Goal: Check status: Check status

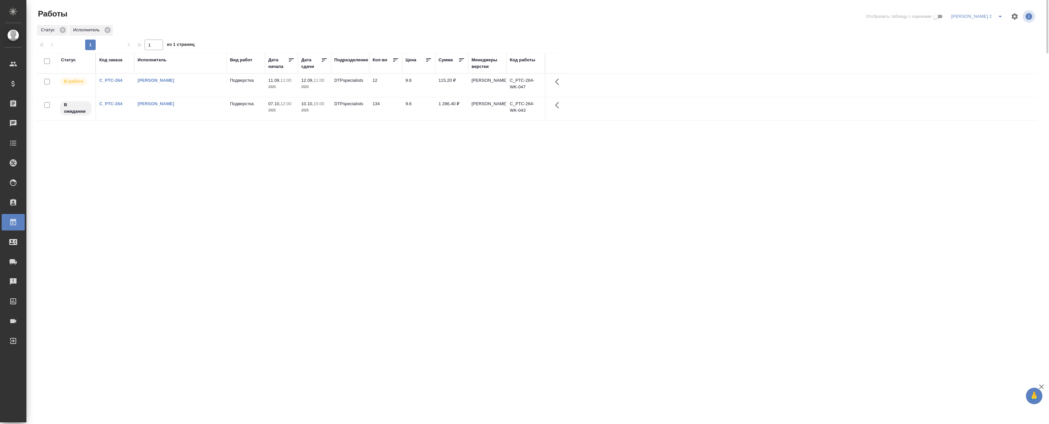
click at [159, 87] on td "Баданян Артак Мхитарович" at bounding box center [180, 85] width 92 height 23
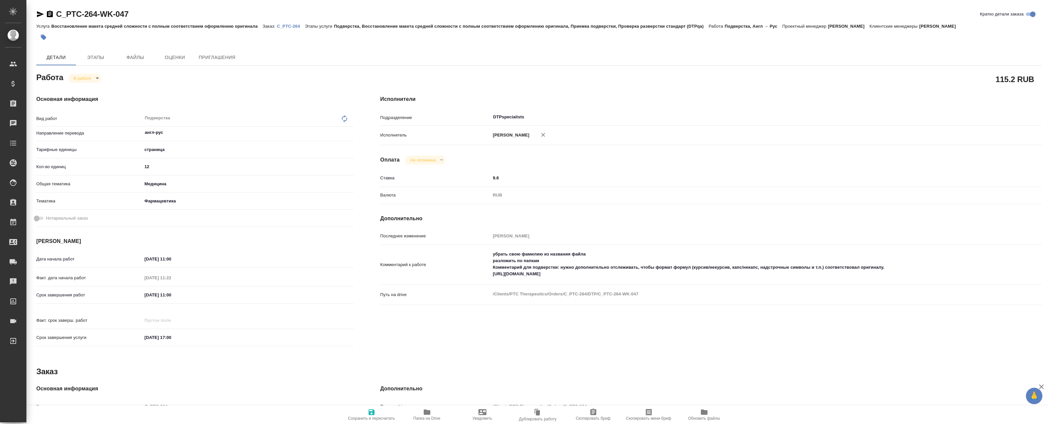
type textarea "x"
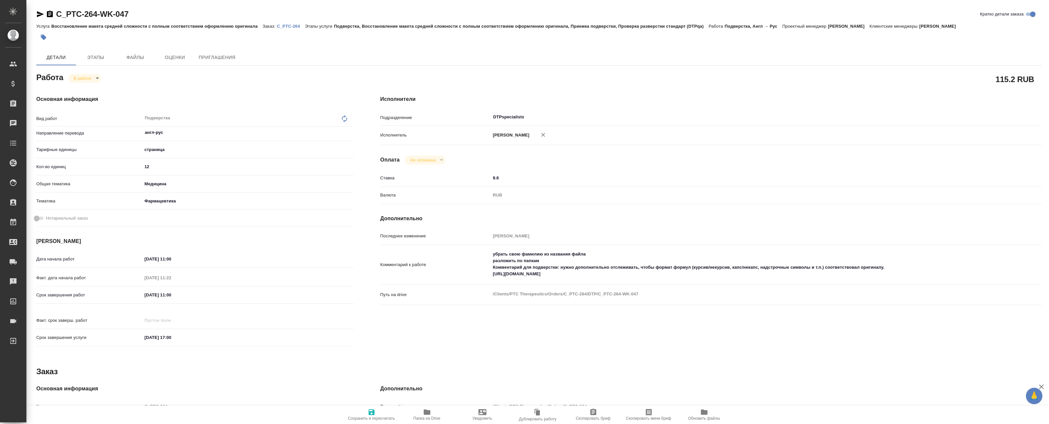
type textarea "x"
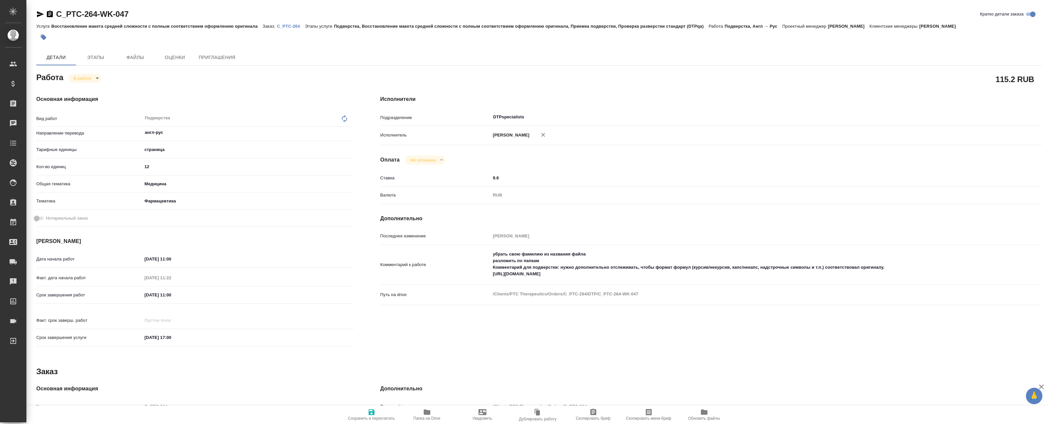
type textarea "x"
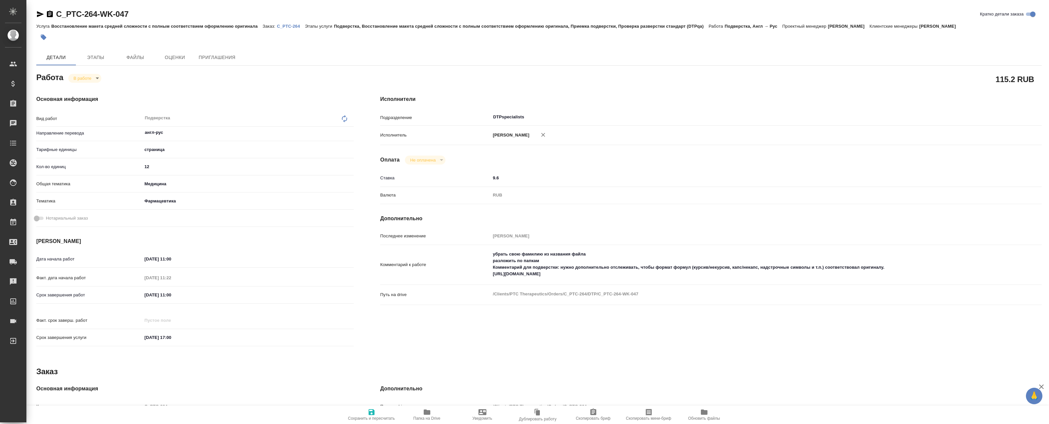
type textarea "x"
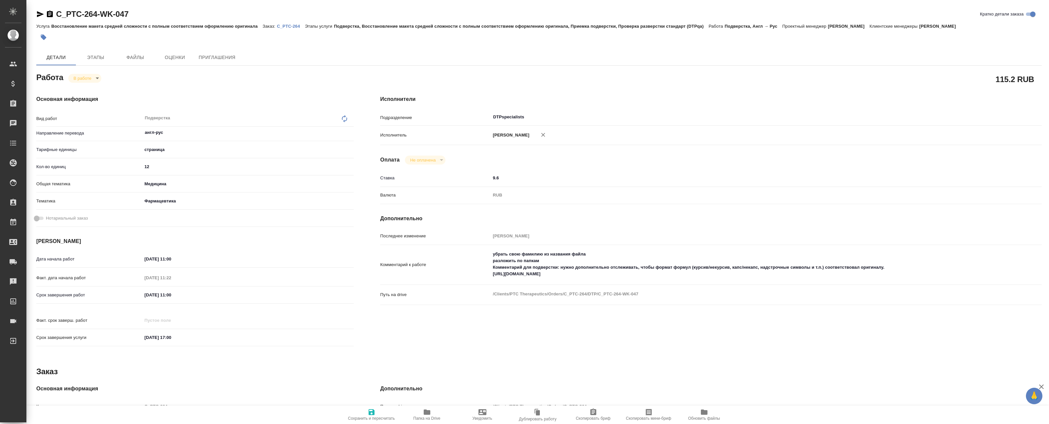
type textarea "x"
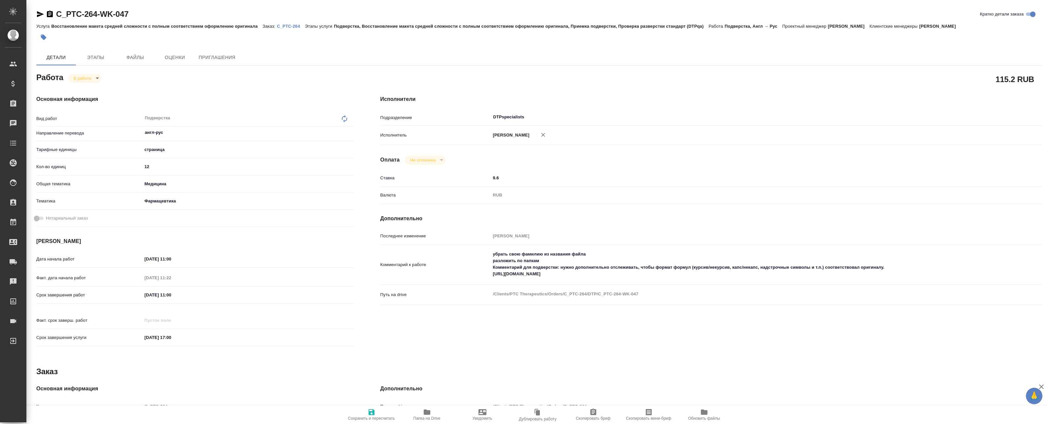
type textarea "x"
click at [544, 280] on textarea "убрать свою фамилию из названия файла разложить по папкам Комментарий для подве…" at bounding box center [738, 264] width 495 height 31
type textarea "x"
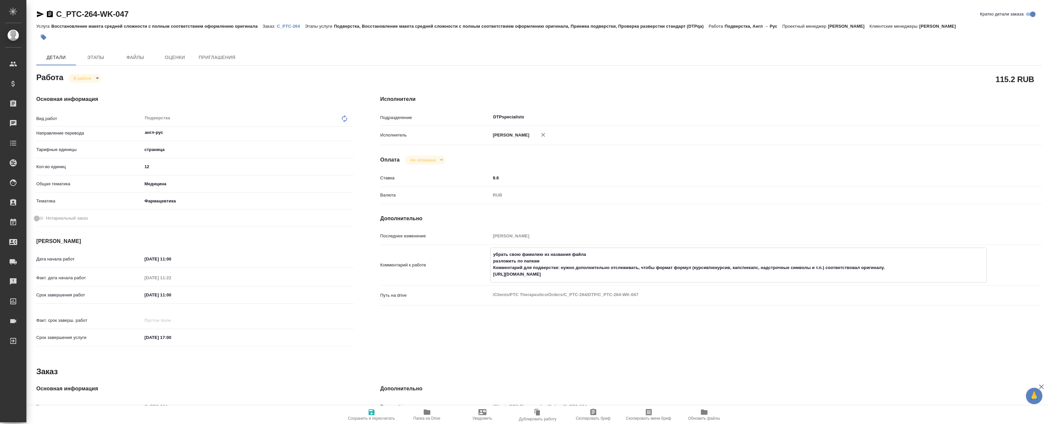
type textarea "x"
click at [544, 279] on textarea "убрать свою фамилию из названия файла разложить по папкам Комментарий для подве…" at bounding box center [738, 264] width 495 height 31
type textarea "x"
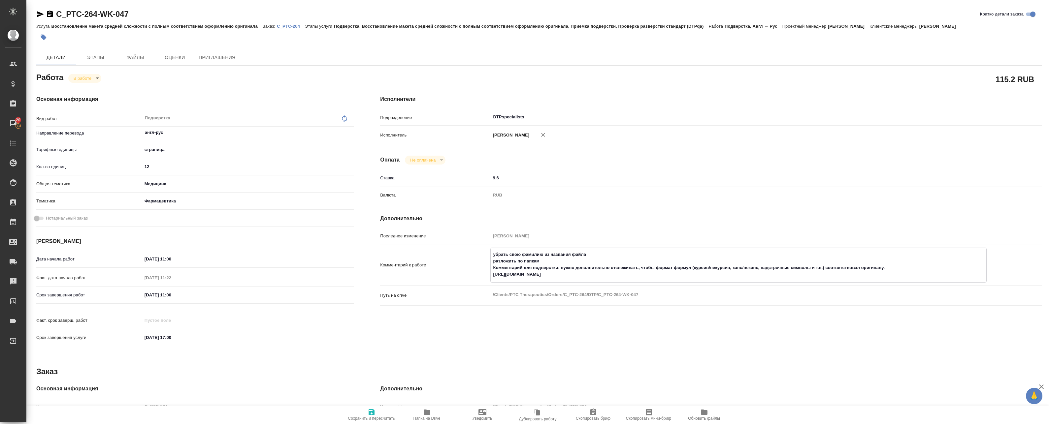
type textarea "x"
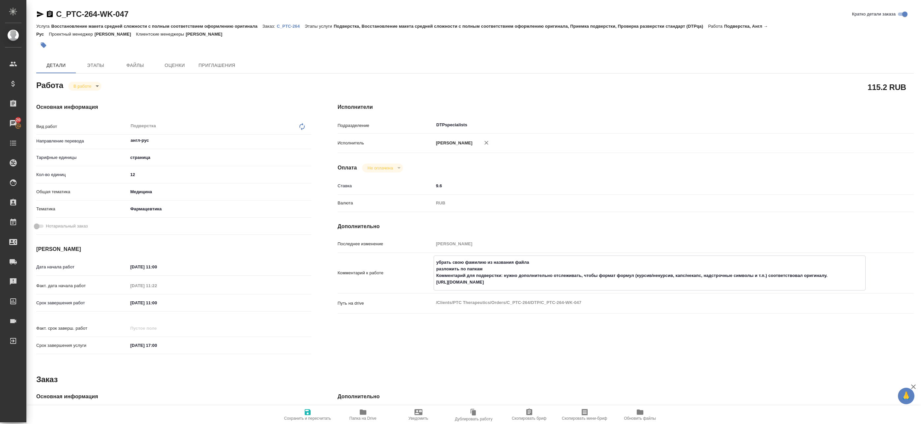
type textarea "x"
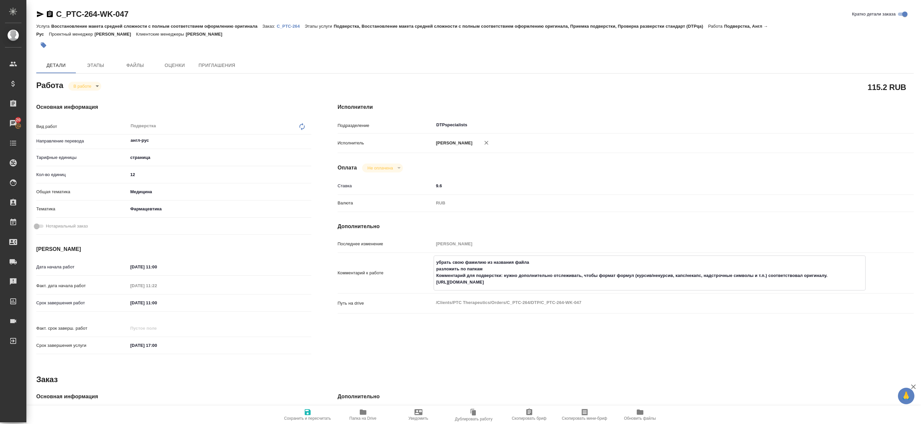
type textarea "x"
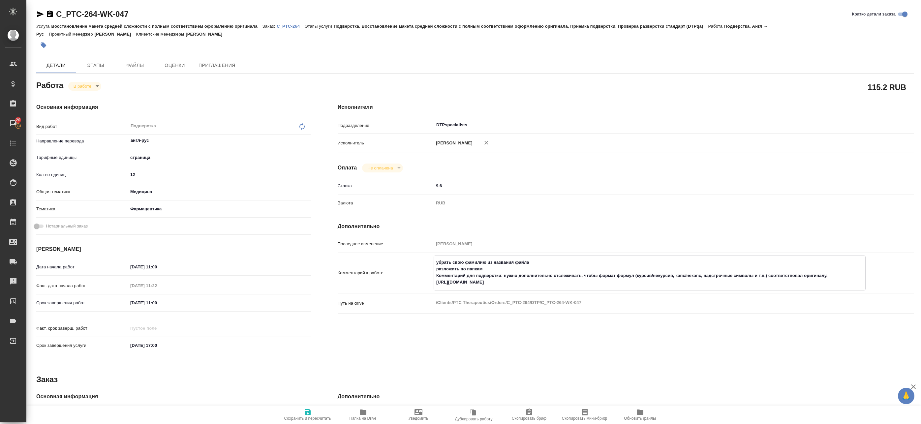
type textarea "x"
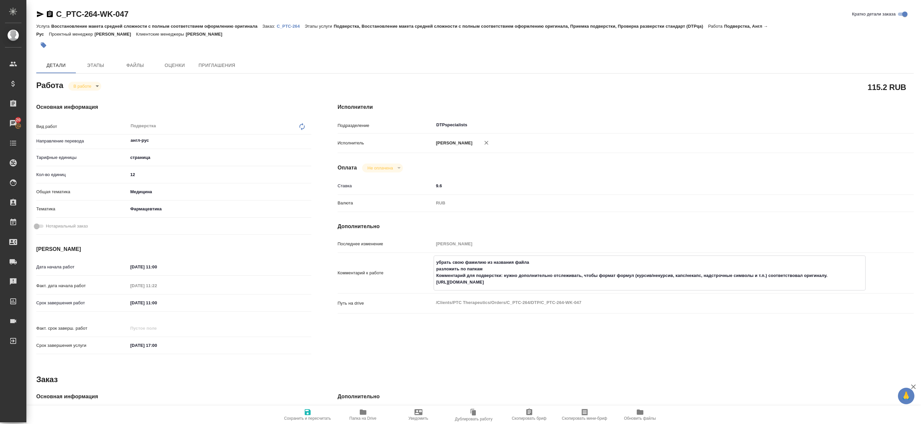
type textarea "x"
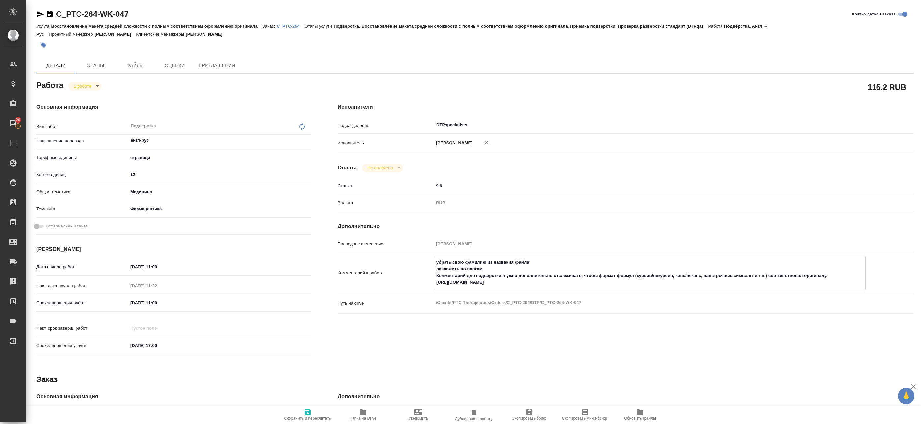
type textarea "x"
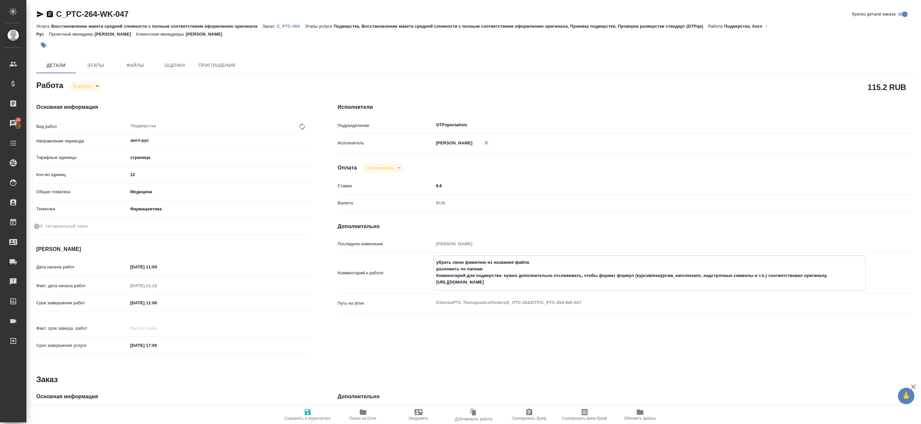
type textarea "x"
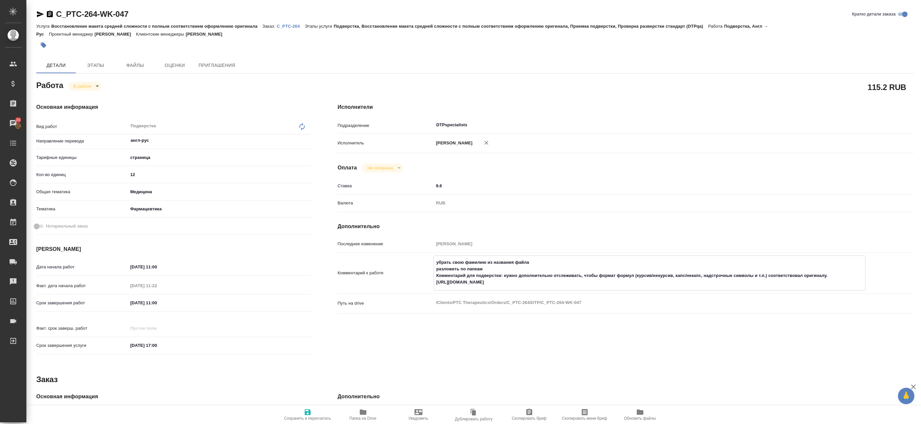
type textarea "x"
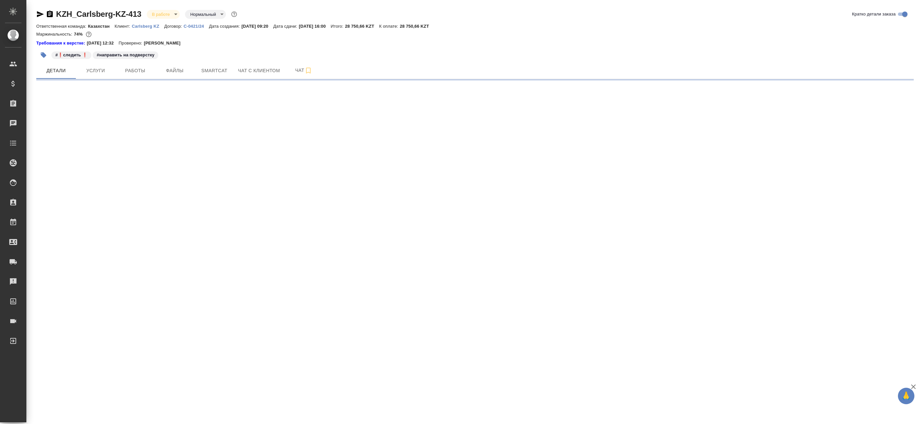
select select "RU"
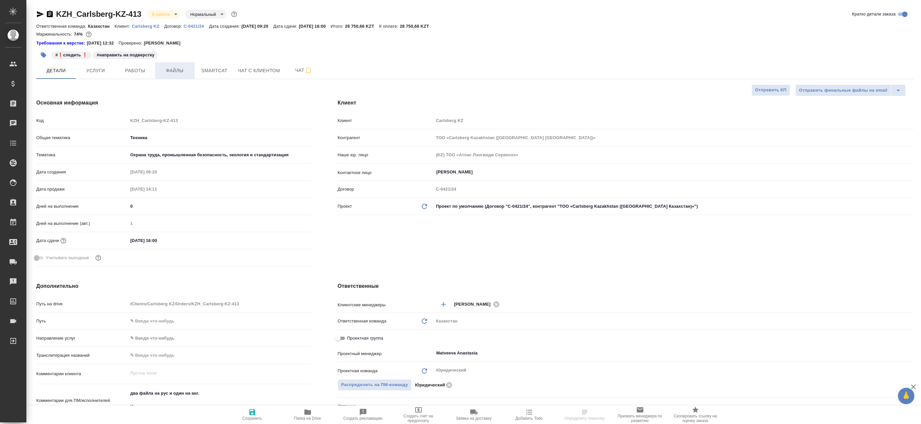
type textarea "x"
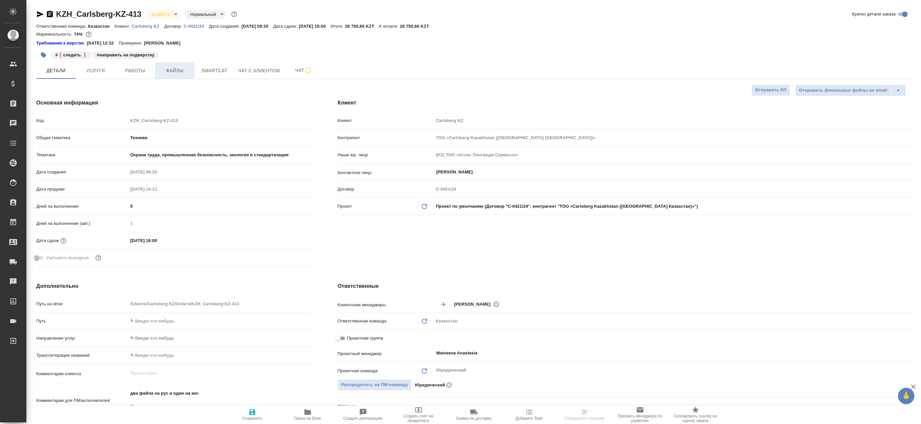
type textarea "x"
click at [183, 67] on span "Файлы" at bounding box center [175, 71] width 32 height 8
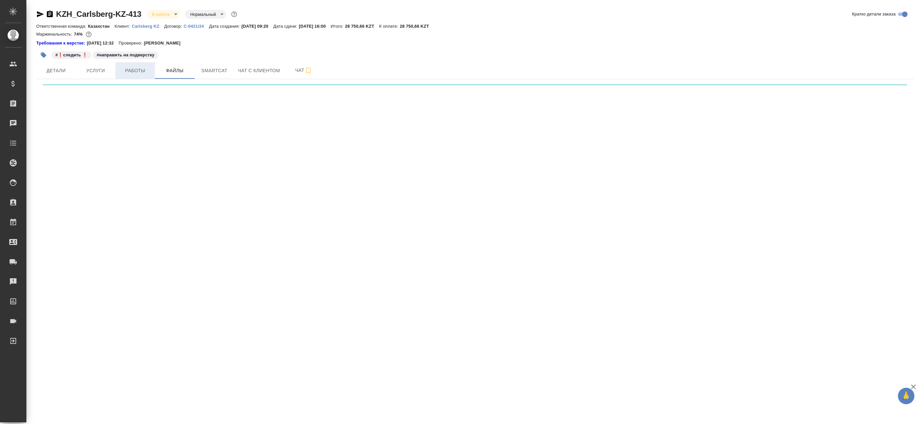
click at [134, 76] on button "Работы" at bounding box center [135, 70] width 40 height 16
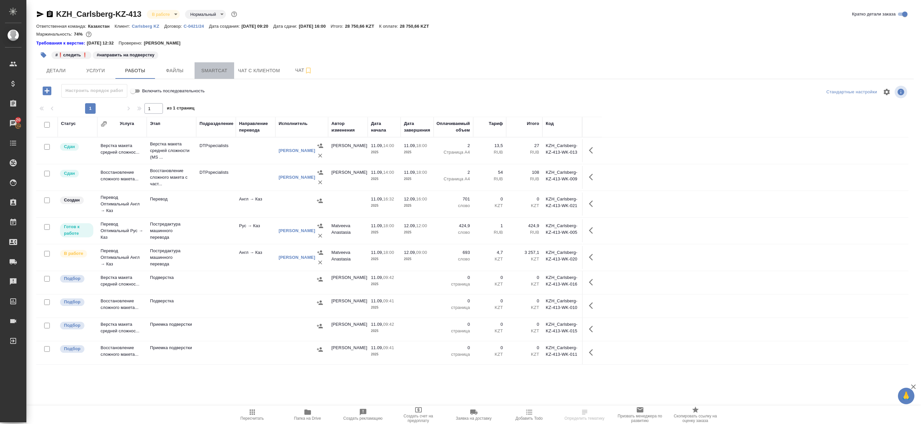
click at [212, 73] on span "Smartcat" at bounding box center [215, 71] width 32 height 8
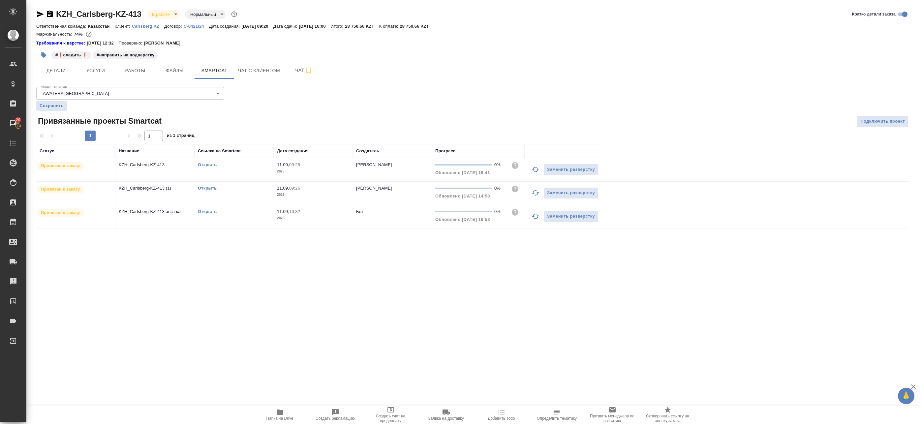
click at [536, 170] on icon "button" at bounding box center [536, 170] width 8 height 8
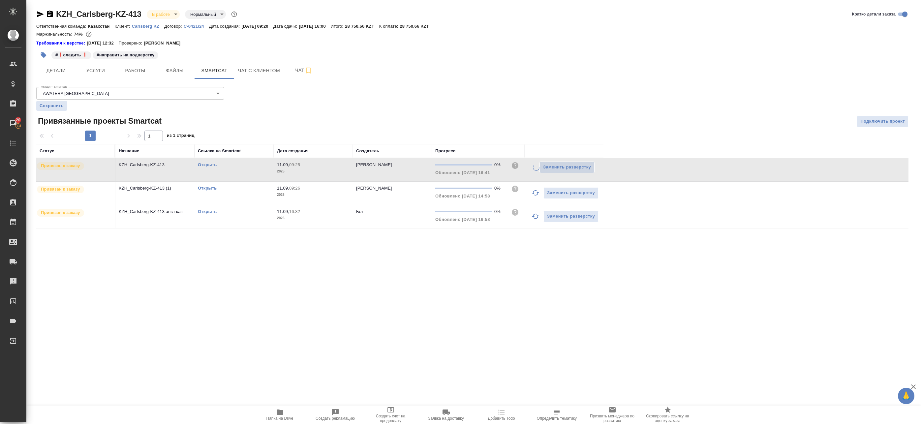
click at [538, 193] on icon "button" at bounding box center [535, 192] width 7 height 5
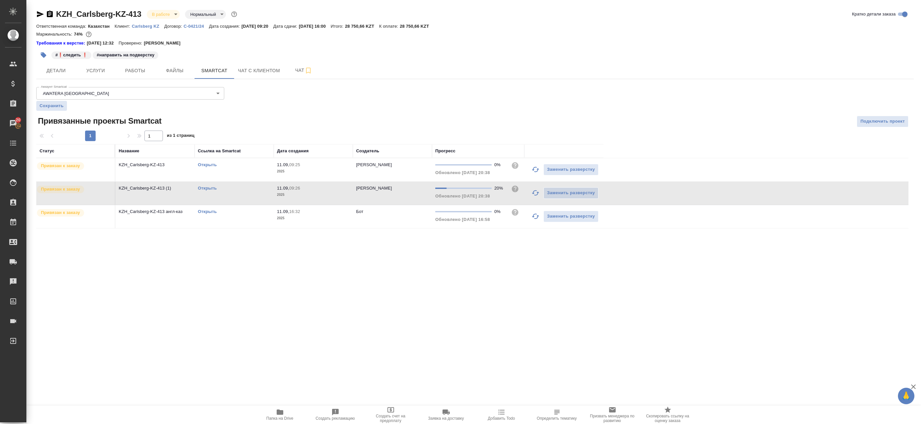
click at [206, 188] on link "Открыть" at bounding box center [207, 188] width 19 height 5
click at [534, 171] on icon "button" at bounding box center [536, 170] width 8 height 8
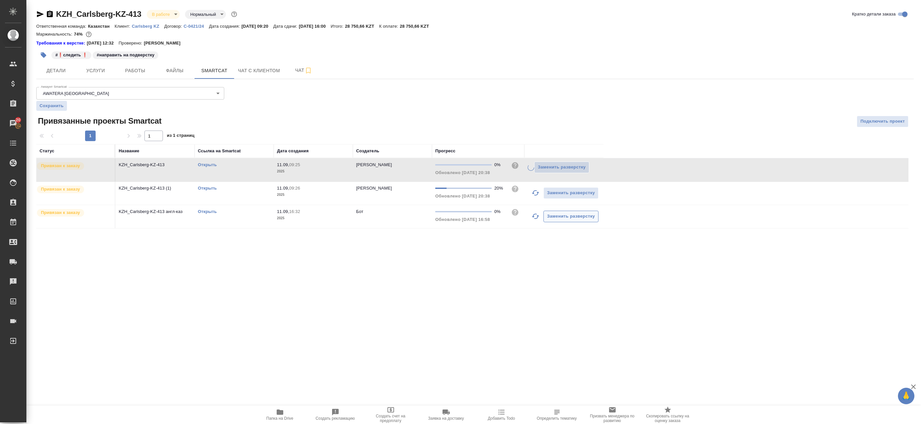
click at [536, 216] on icon "button" at bounding box center [536, 216] width 8 height 8
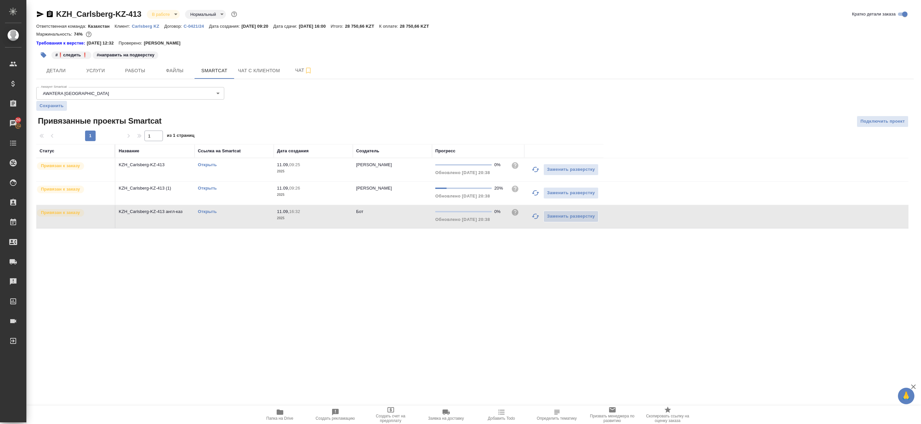
click at [126, 238] on div "KZH_Carlsberg-KZ-413 В работе inProgress Нормальный normal Кратко детали заказа…" at bounding box center [475, 122] width 885 height 245
click at [124, 66] on button "Работы" at bounding box center [135, 70] width 40 height 16
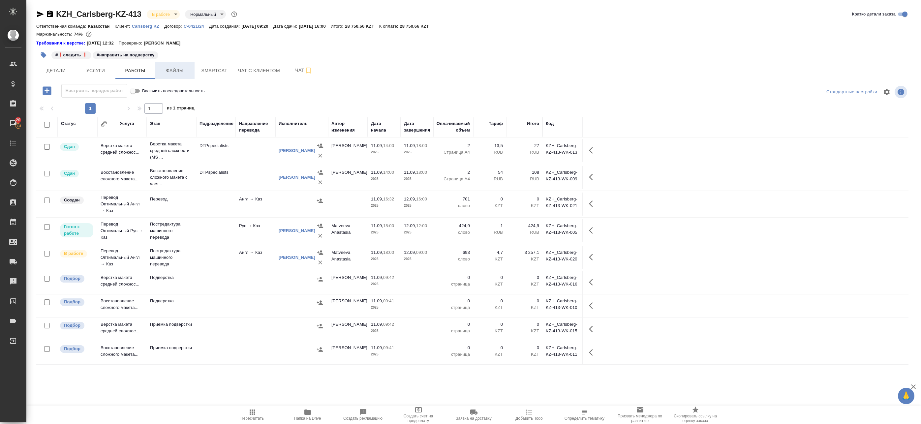
click at [164, 69] on span "Файлы" at bounding box center [175, 71] width 32 height 8
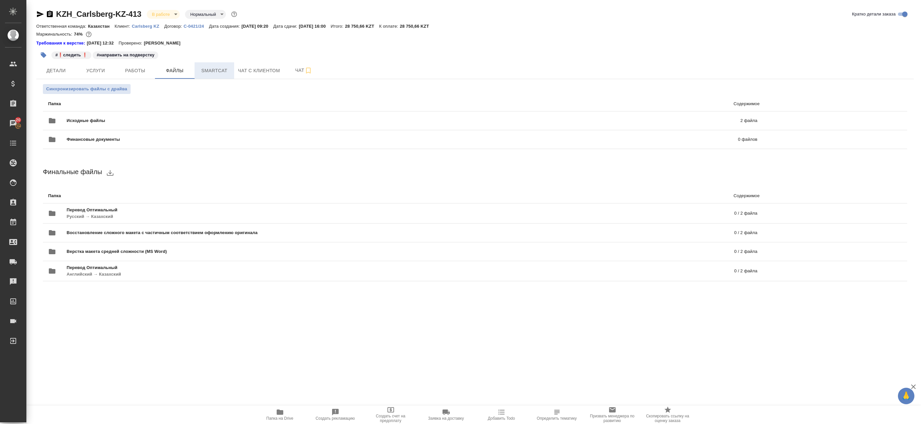
click at [228, 67] on span "Smartcat" at bounding box center [215, 71] width 32 height 8
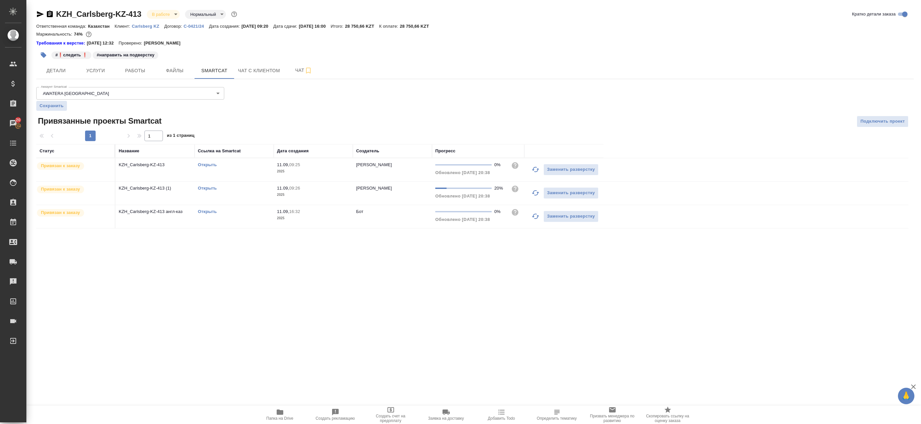
click at [204, 213] on link "Открыть" at bounding box center [207, 211] width 19 height 5
click at [130, 64] on button "Работы" at bounding box center [135, 70] width 40 height 16
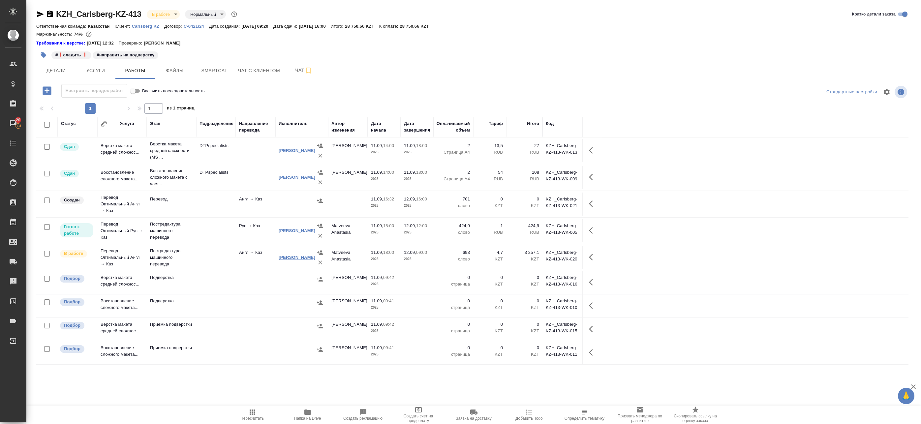
click at [283, 255] on link "Абилгазы Акылбек Коруглыбекович" at bounding box center [297, 257] width 37 height 5
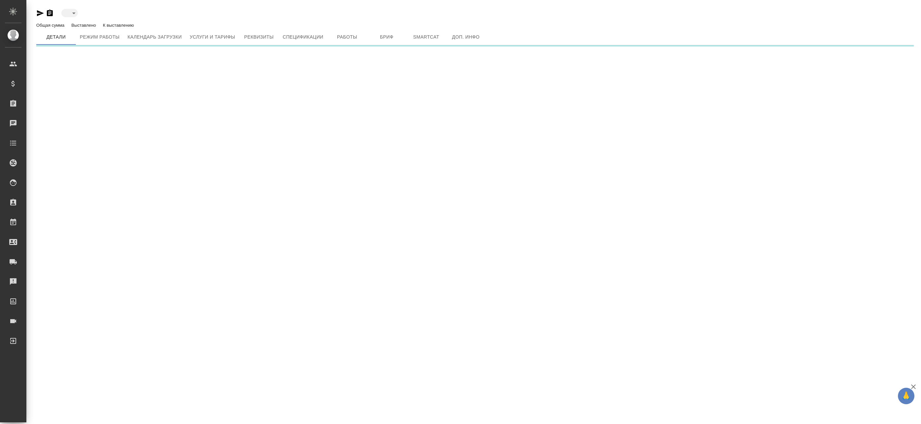
type input "active"
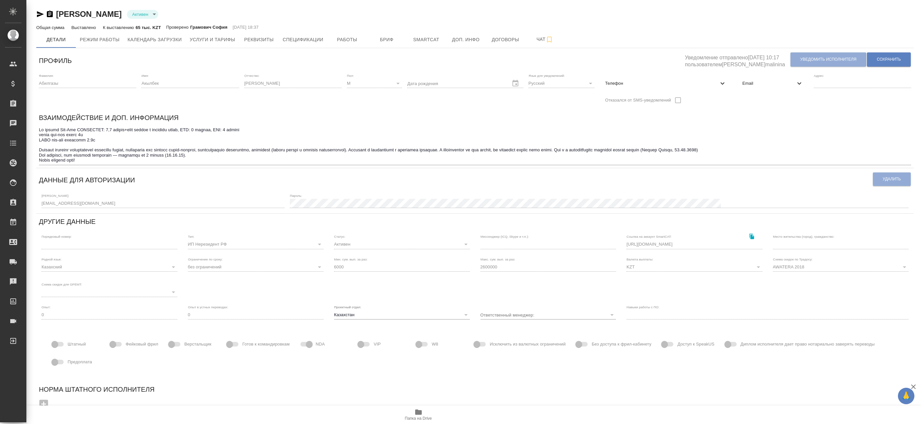
click at [714, 83] on span "Телефон" at bounding box center [661, 83] width 113 height 7
select select "KZ"
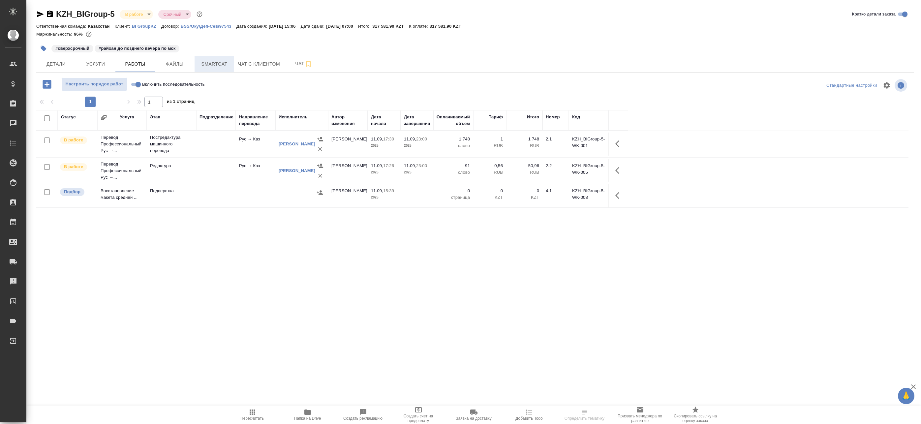
click at [222, 65] on span "Smartcat" at bounding box center [215, 64] width 32 height 8
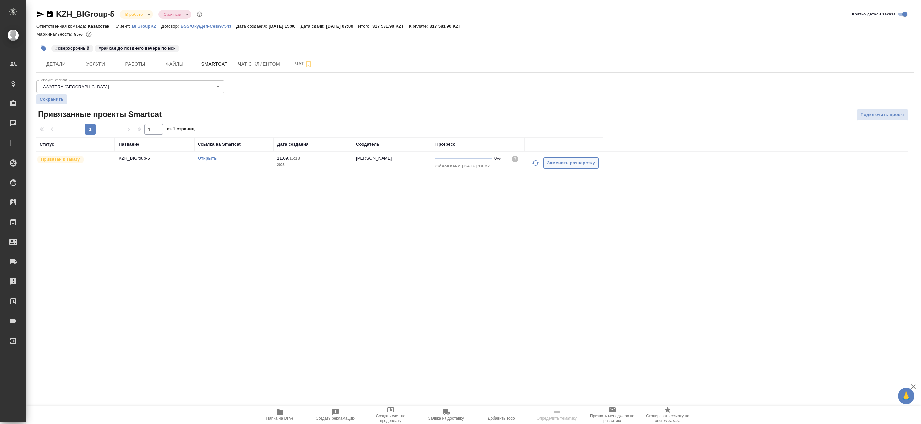
click at [535, 162] on icon "button" at bounding box center [536, 163] width 8 height 8
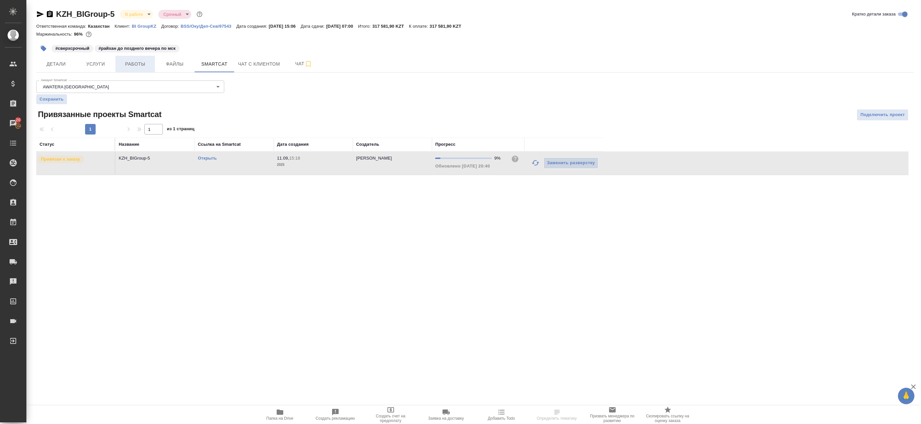
click at [135, 68] on span "Работы" at bounding box center [135, 64] width 32 height 8
